Goal: Information Seeking & Learning: Learn about a topic

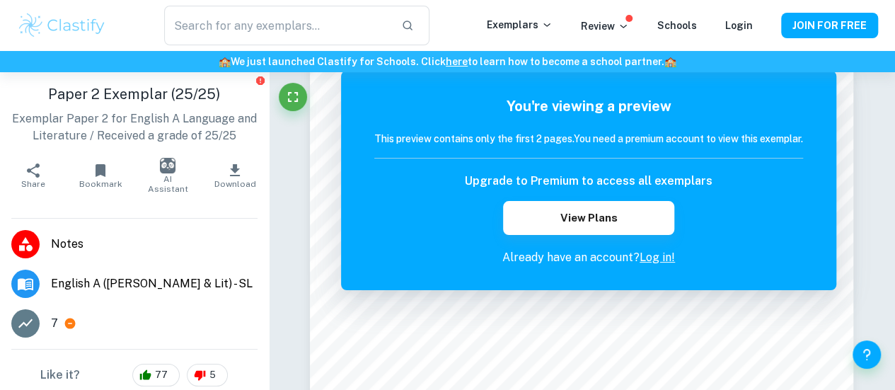
click at [109, 280] on span "English A (Lang & Lit) - SL" at bounding box center [154, 283] width 207 height 17
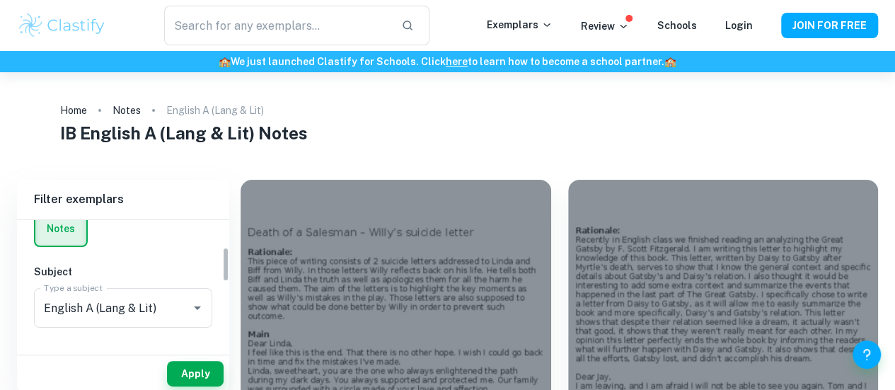
scroll to position [142, 0]
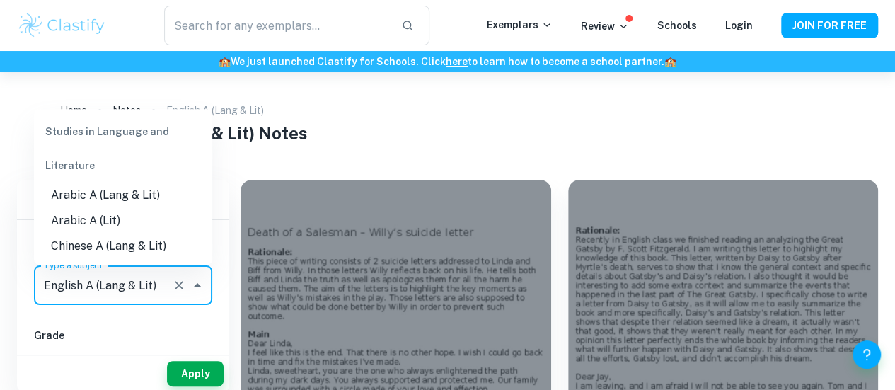
click at [134, 282] on input "English A (Lang & Lit)" at bounding box center [103, 285] width 126 height 27
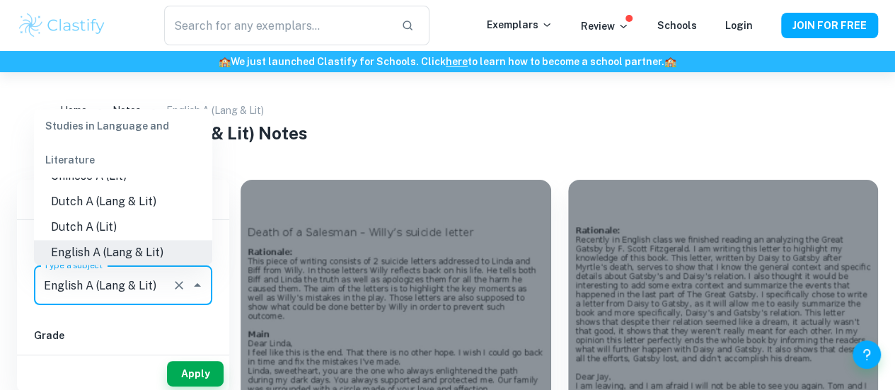
click at [136, 282] on input "English A (Lang & Lit)" at bounding box center [103, 285] width 126 height 27
click at [127, 310] on div "IB College Category IA EE TOK Notes Subject Type a subject English A (Lang & Li…" at bounding box center [123, 317] width 212 height 476
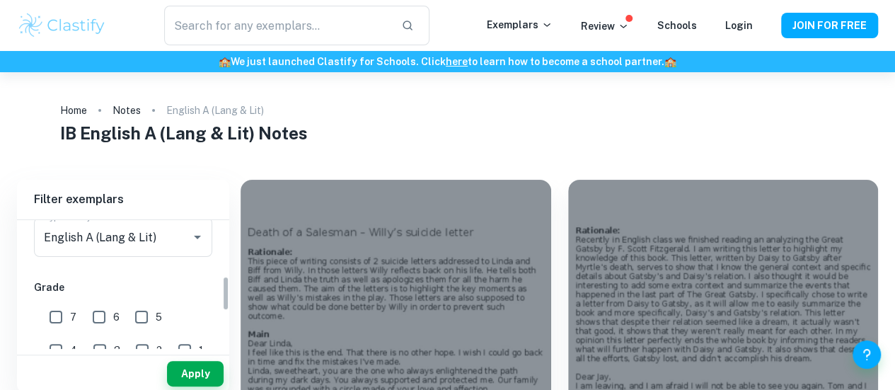
scroll to position [212, 0]
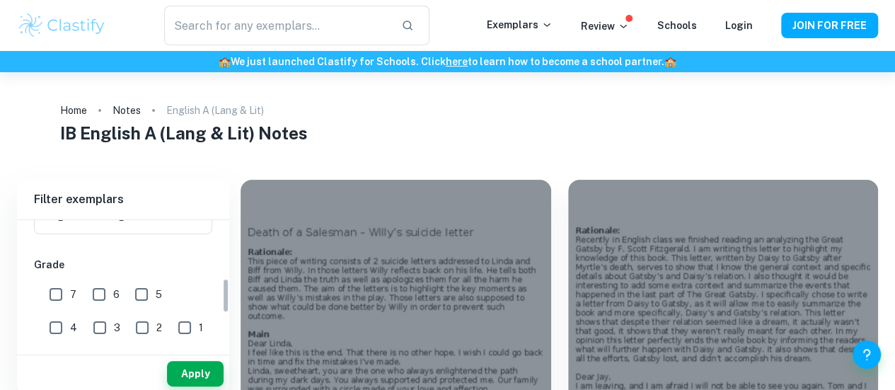
click at [73, 302] on label "7" at bounding box center [59, 294] width 35 height 28
click at [70, 302] on input "7" at bounding box center [56, 294] width 28 height 28
checkbox input "true"
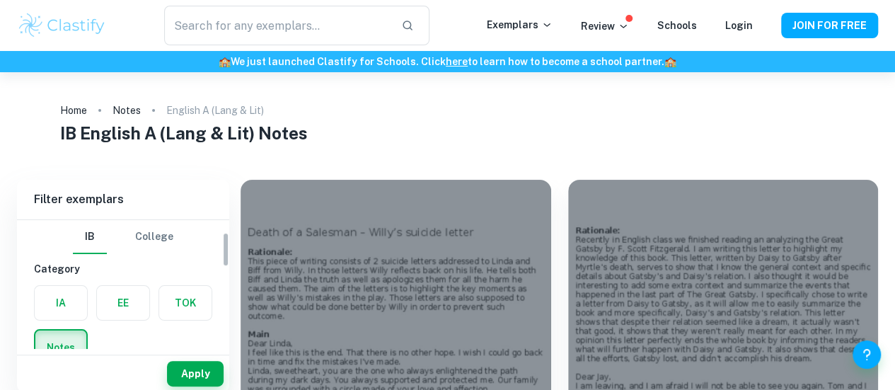
scroll to position [142, 0]
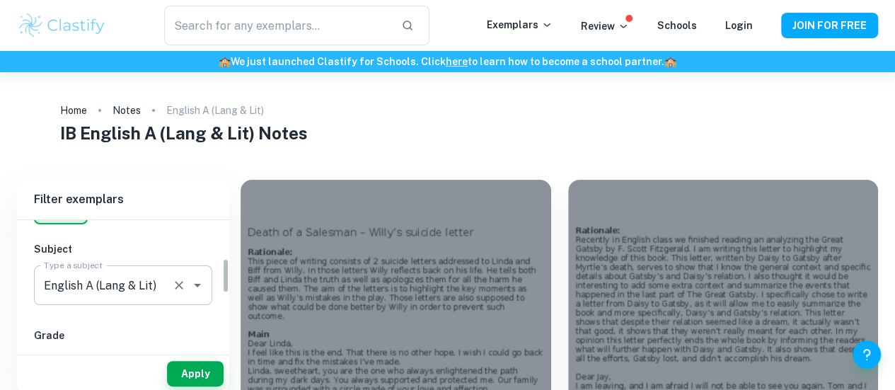
click at [155, 291] on input "English A (Lang & Lit)" at bounding box center [103, 285] width 126 height 27
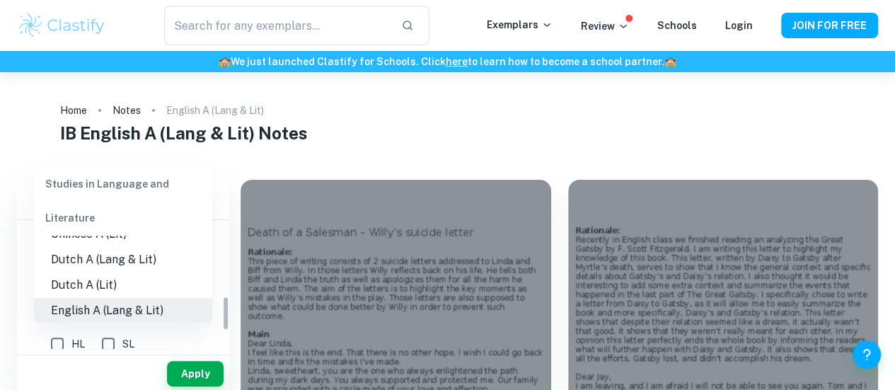
scroll to position [345, 0]
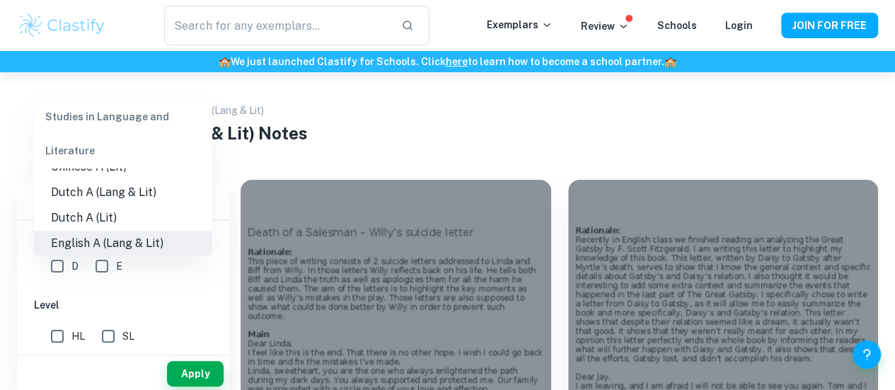
click at [139, 308] on h6 "Level" at bounding box center [123, 305] width 178 height 16
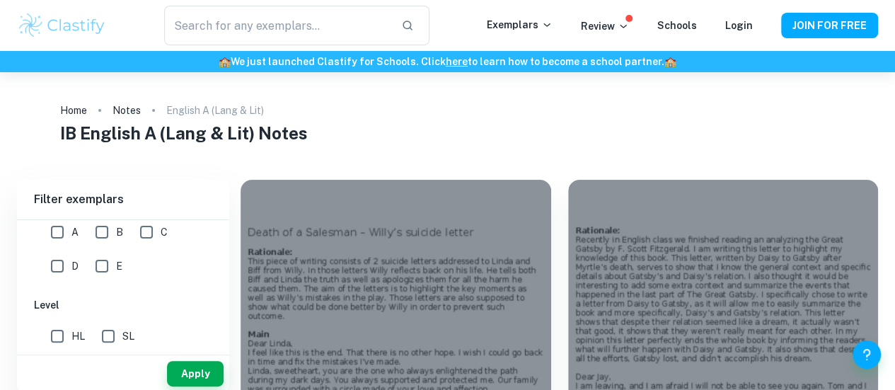
click at [57, 332] on input "HL" at bounding box center [57, 336] width 28 height 28
checkbox input "true"
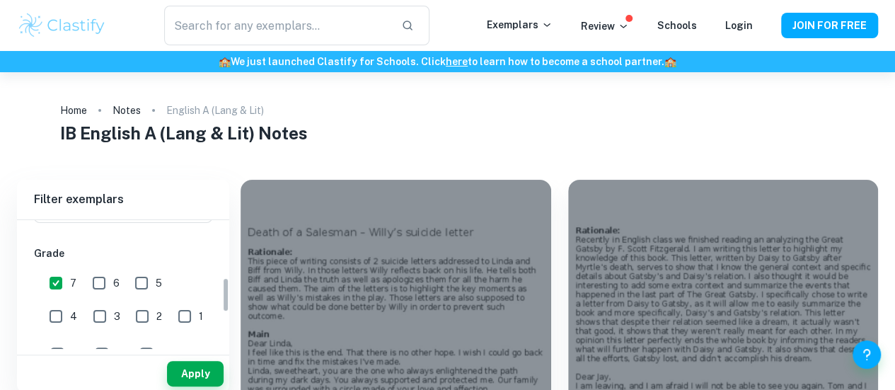
scroll to position [204, 0]
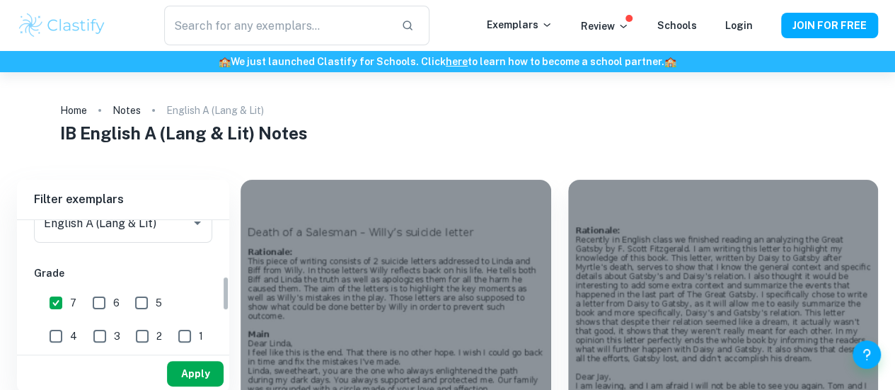
click at [195, 377] on button "Apply" at bounding box center [195, 373] width 57 height 25
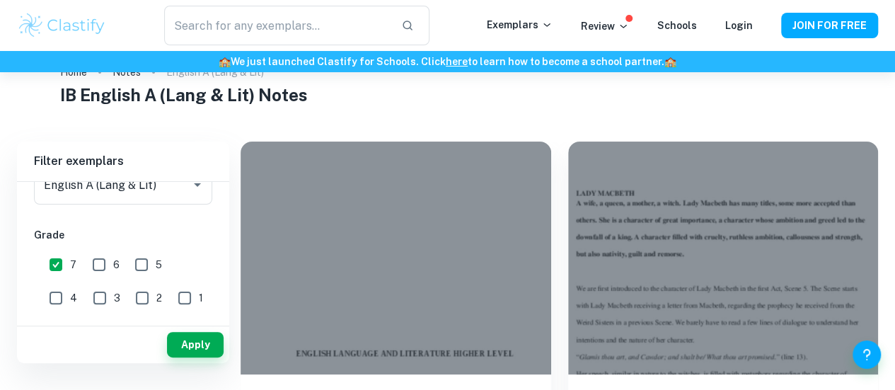
scroll to position [71, 0]
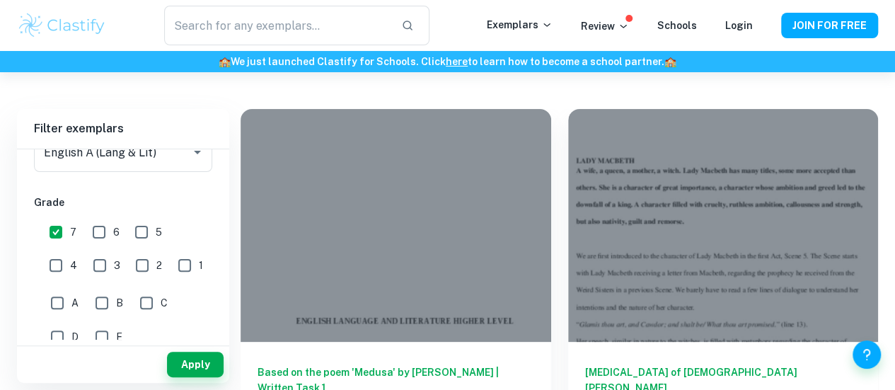
drag, startPoint x: 573, startPoint y: 286, endPoint x: 442, endPoint y: 101, distance: 226.4
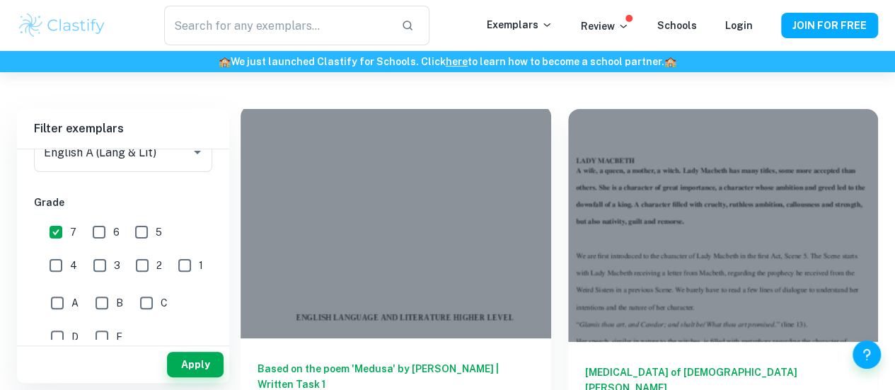
drag, startPoint x: 348, startPoint y: 291, endPoint x: 253, endPoint y: 242, distance: 106.7
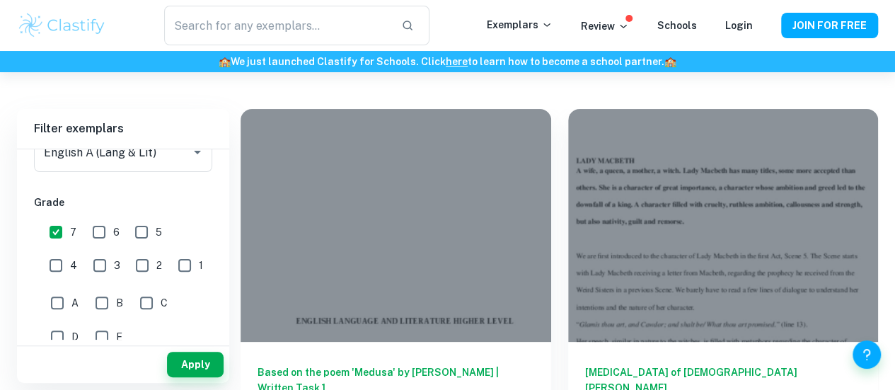
drag, startPoint x: 253, startPoint y: 242, endPoint x: 232, endPoint y: 241, distance: 21.3
click at [63, 229] on input "7" at bounding box center [56, 232] width 28 height 28
checkbox input "false"
click at [99, 229] on input "6" at bounding box center [99, 232] width 28 height 28
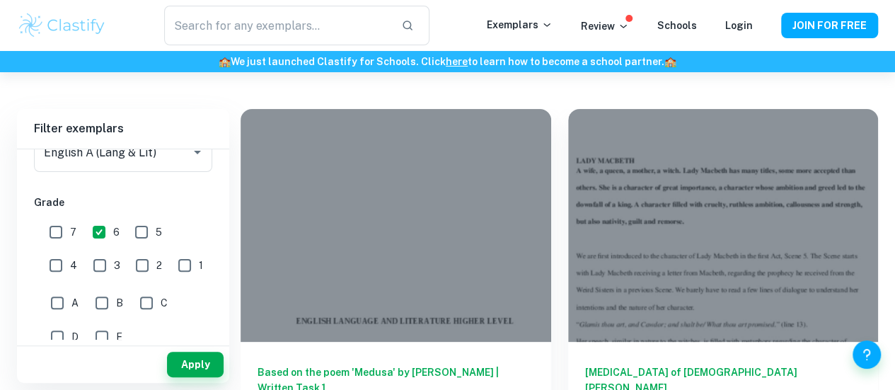
click at [103, 235] on input "6" at bounding box center [99, 232] width 28 height 28
checkbox input "false"
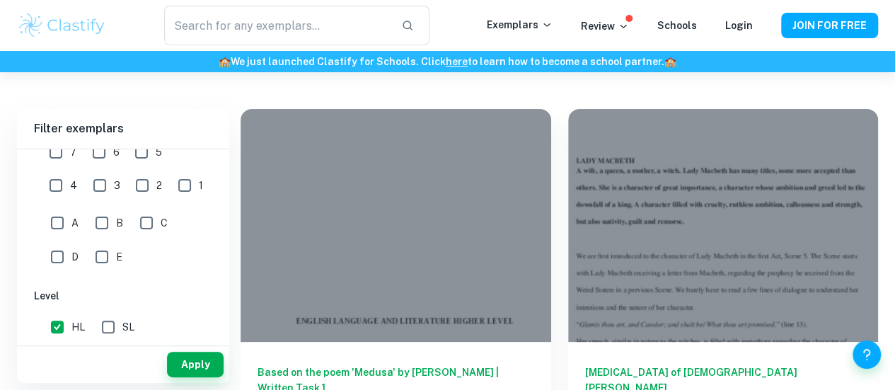
click at [58, 328] on input "HL" at bounding box center [57, 327] width 28 height 28
checkbox input "false"
click at [186, 366] on button "Apply" at bounding box center [195, 364] width 57 height 25
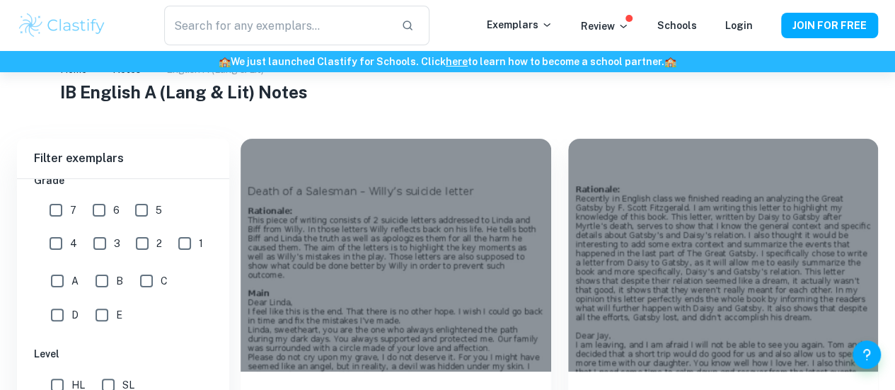
scroll to position [0, 0]
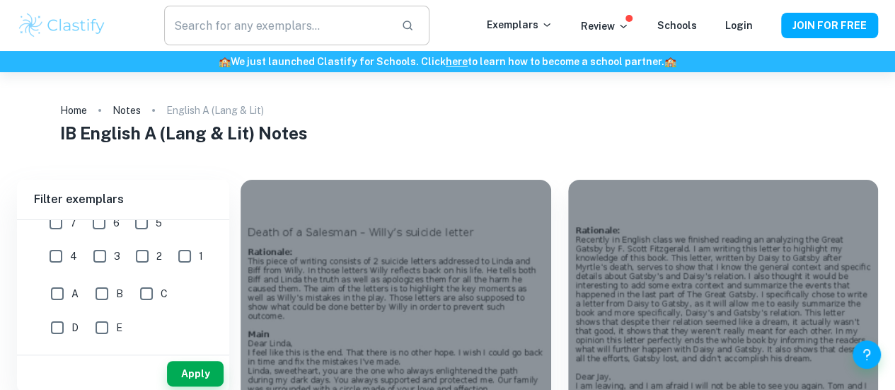
click at [290, 28] on input "text" at bounding box center [277, 26] width 226 height 40
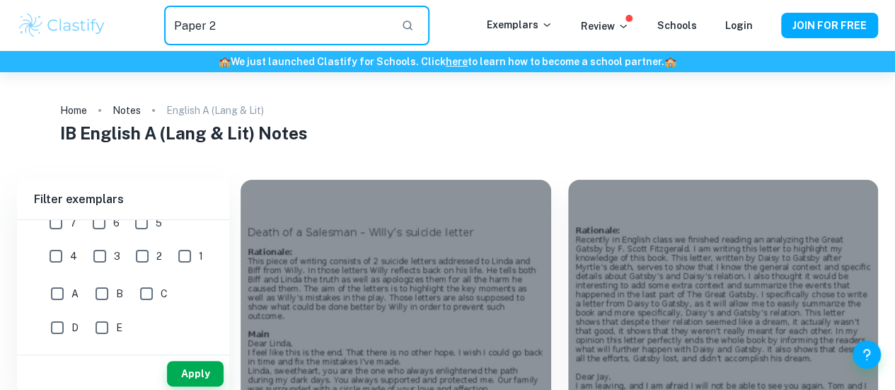
type input "Paper 2"
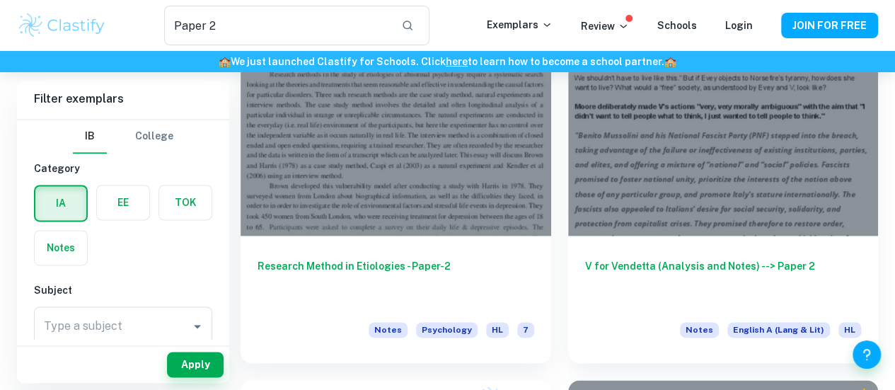
scroll to position [991, 0]
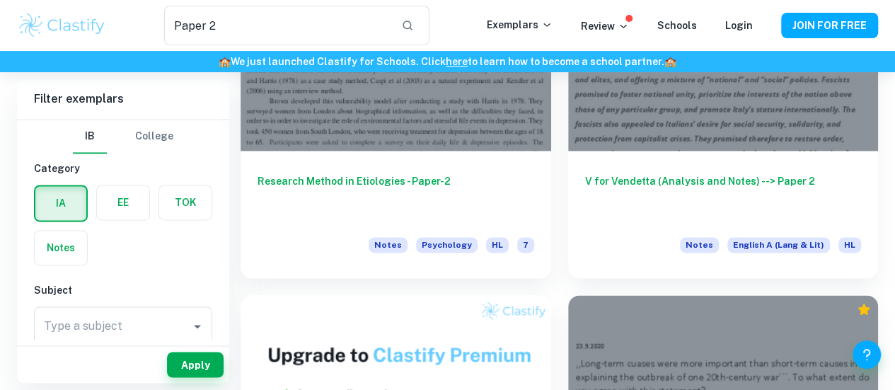
drag, startPoint x: 306, startPoint y: 272, endPoint x: 369, endPoint y: 86, distance: 196.3
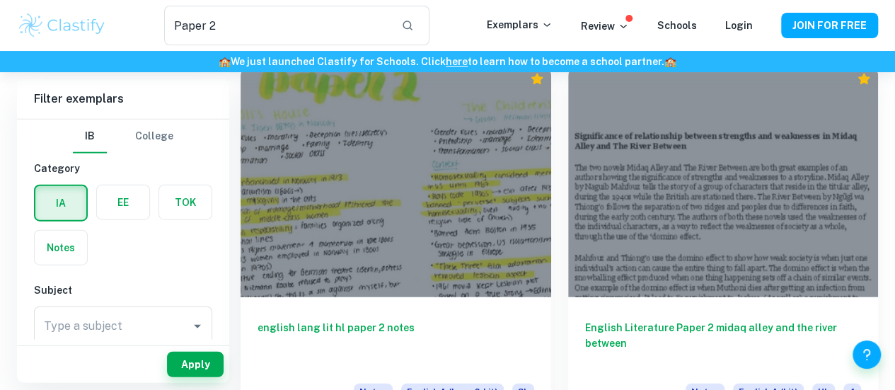
scroll to position [1628, 0]
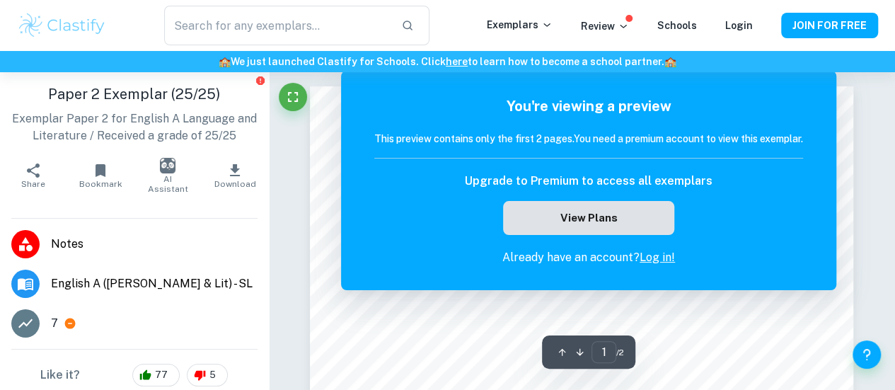
click at [592, 221] on button "View Plans" at bounding box center [588, 218] width 171 height 34
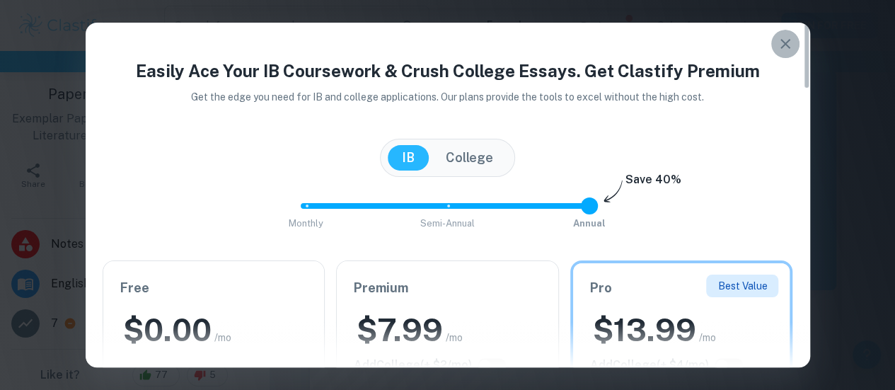
click at [773, 44] on button "button" at bounding box center [785, 44] width 28 height 28
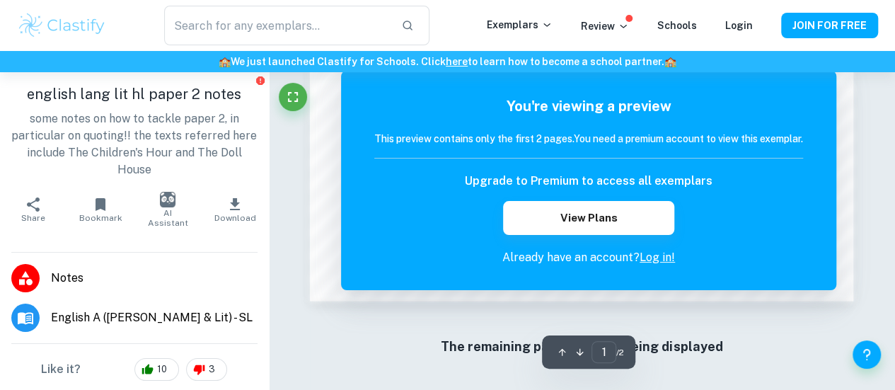
scroll to position [1226, 0]
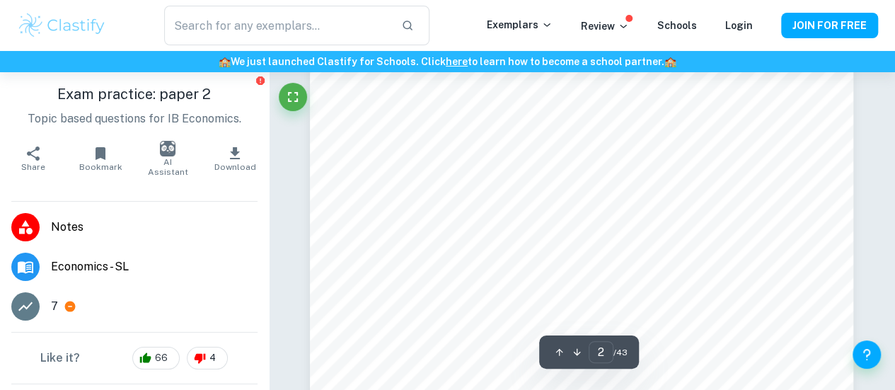
scroll to position [849, 0]
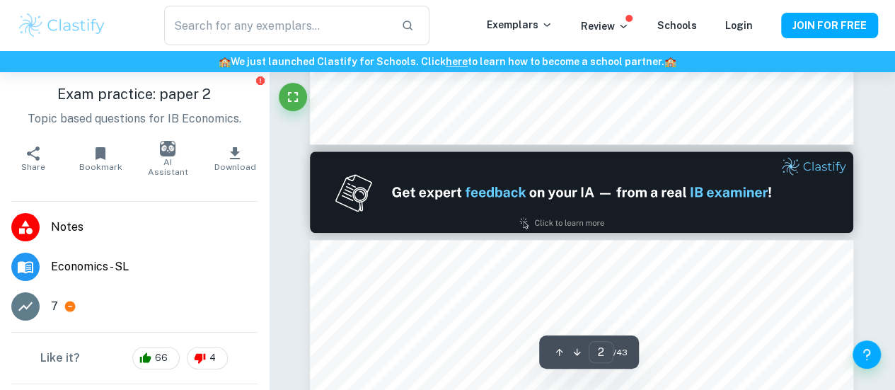
type input "1"
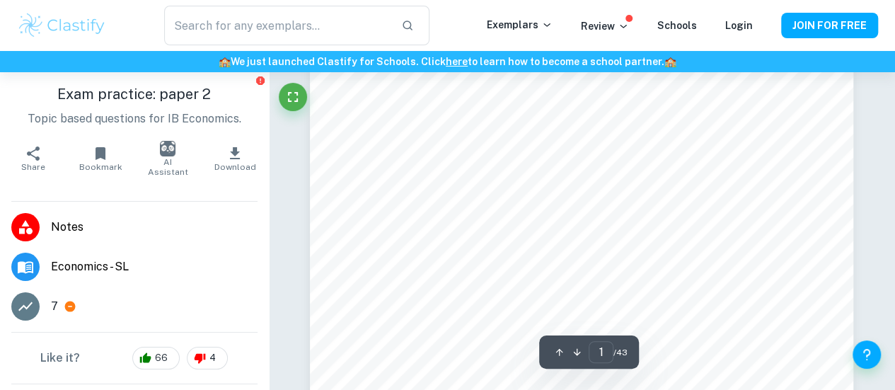
scroll to position [142, 0]
